Goal: Task Accomplishment & Management: Manage account settings

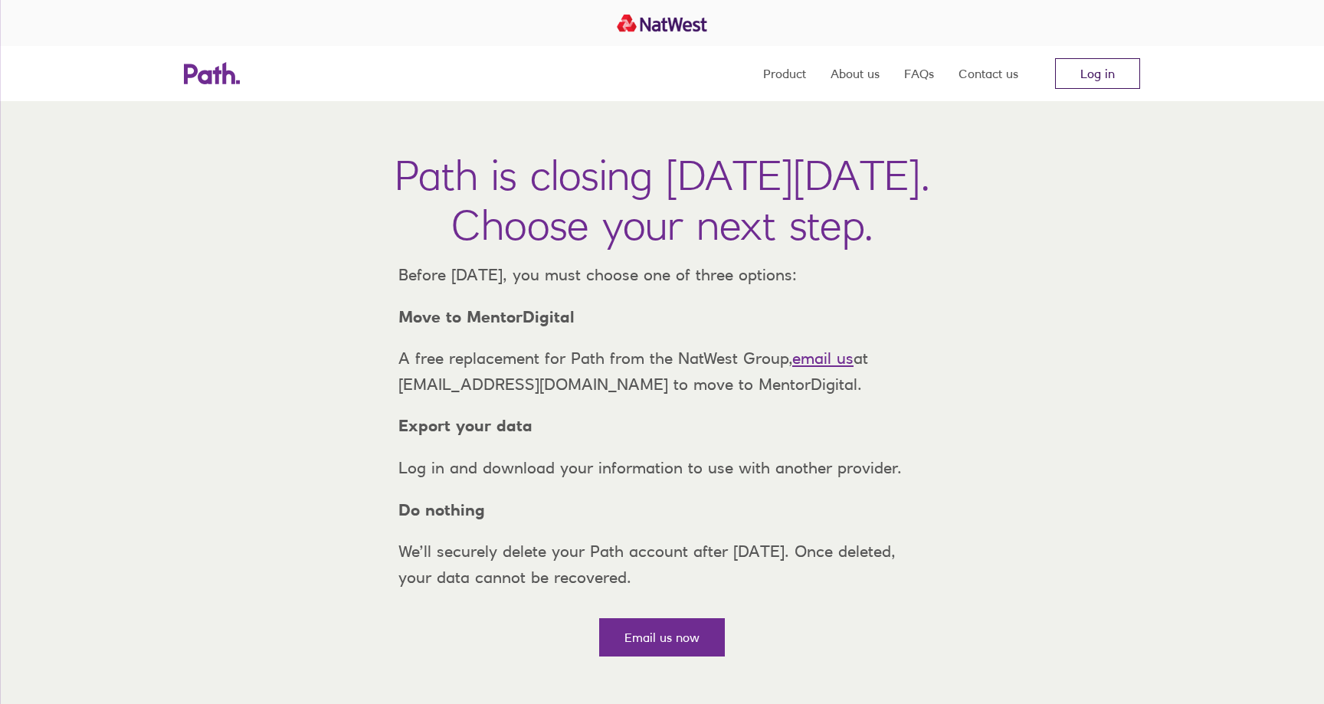
click at [1091, 71] on link "Log in" at bounding box center [1097, 73] width 85 height 31
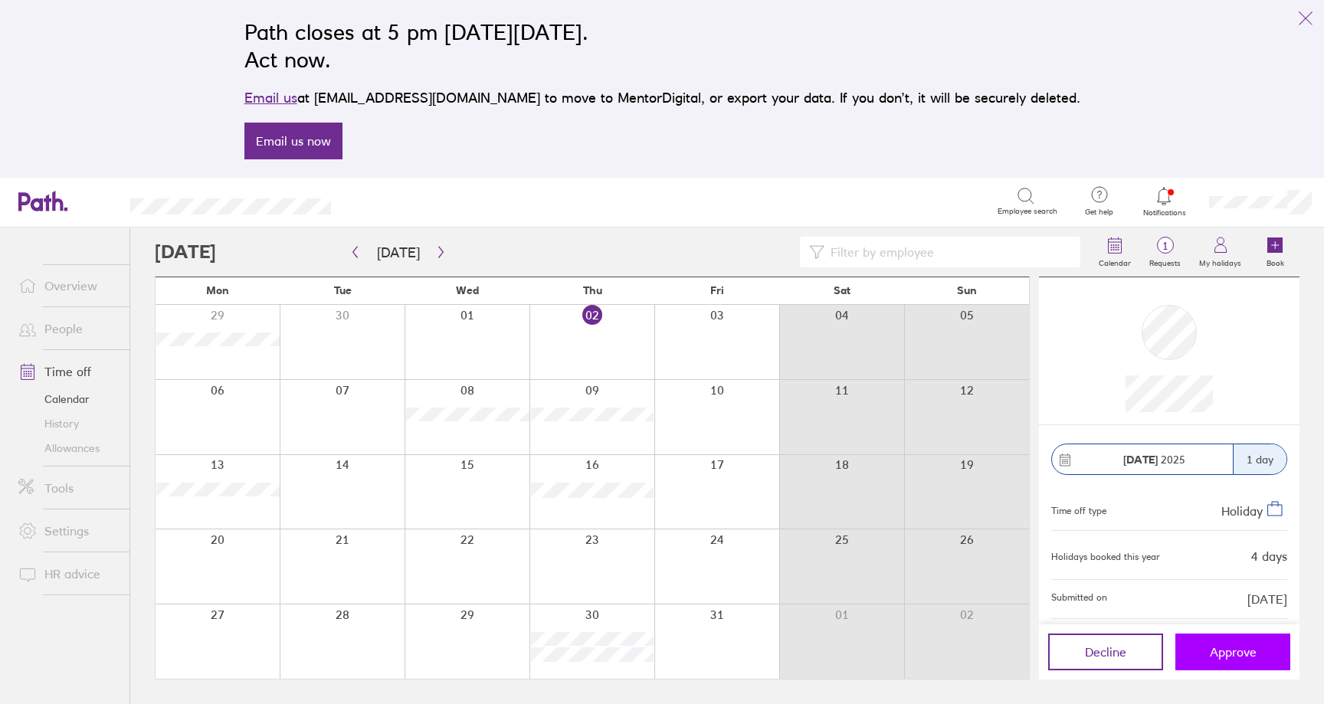
click at [1238, 660] on button "Approve" at bounding box center [1233, 652] width 115 height 37
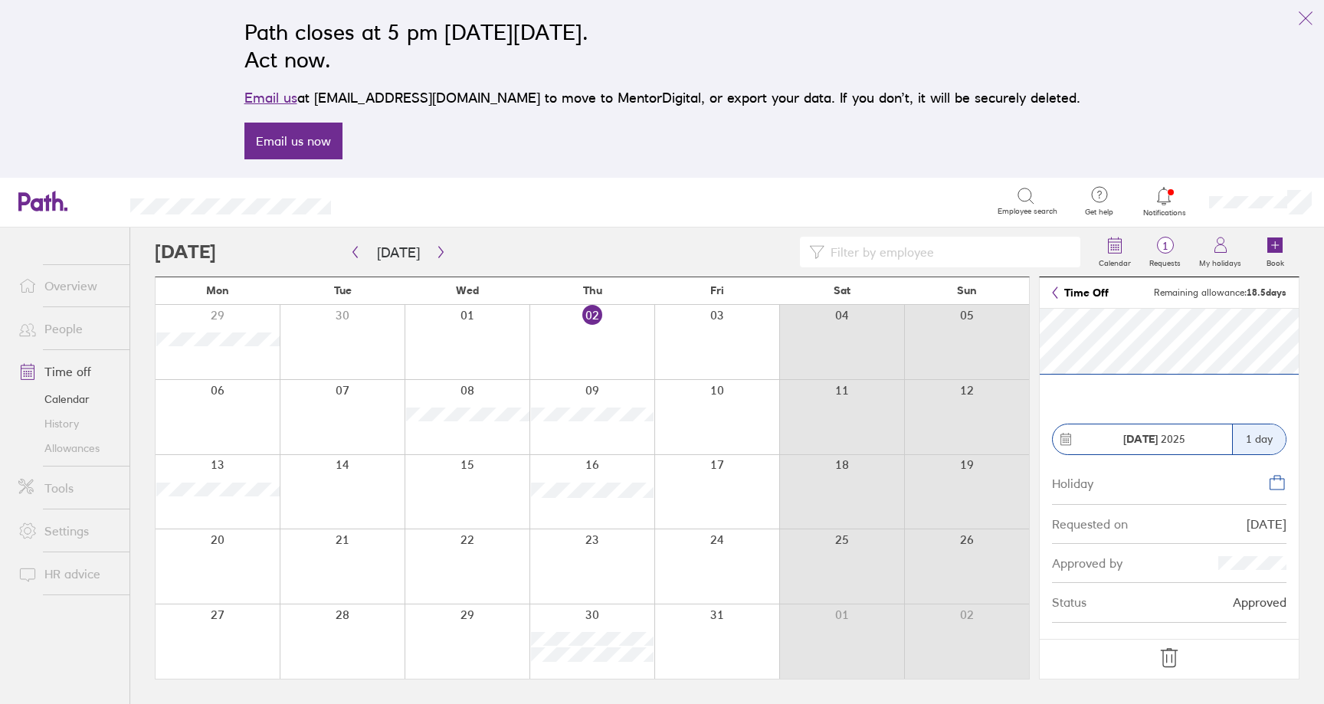
click at [1168, 662] on icon at bounding box center [1169, 658] width 25 height 25
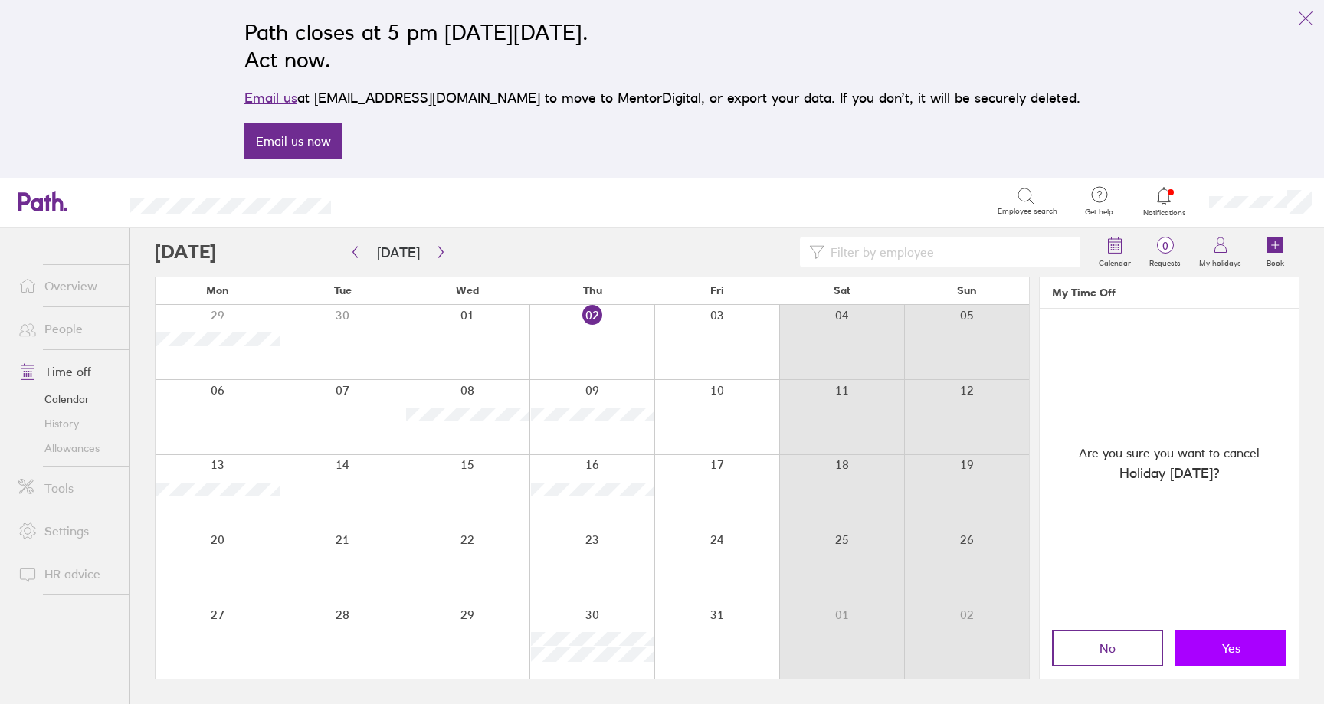
click at [1217, 640] on button "Yes" at bounding box center [1231, 648] width 111 height 37
